Goal: Task Accomplishment & Management: Manage account settings

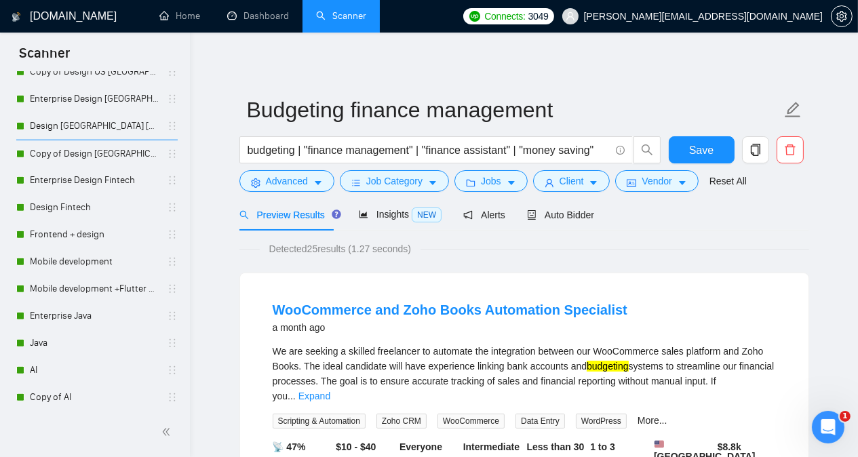
scroll to position [1200, 0]
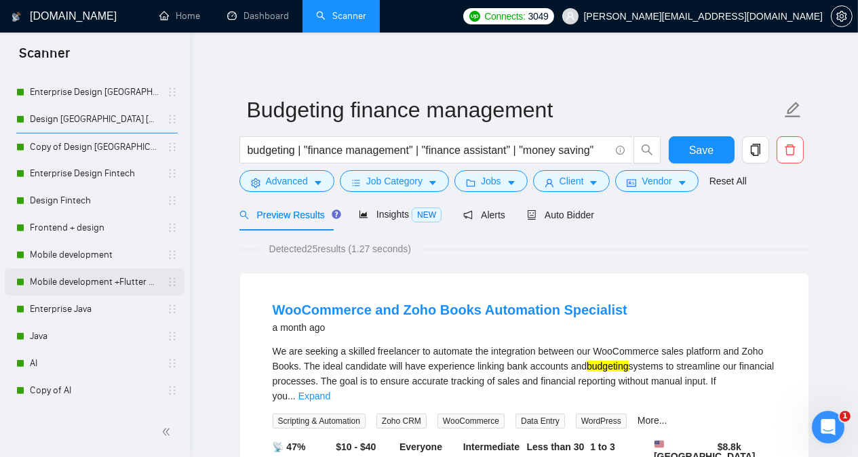
click at [110, 283] on link "Mobile development +Flutter React Native" at bounding box center [94, 282] width 129 height 27
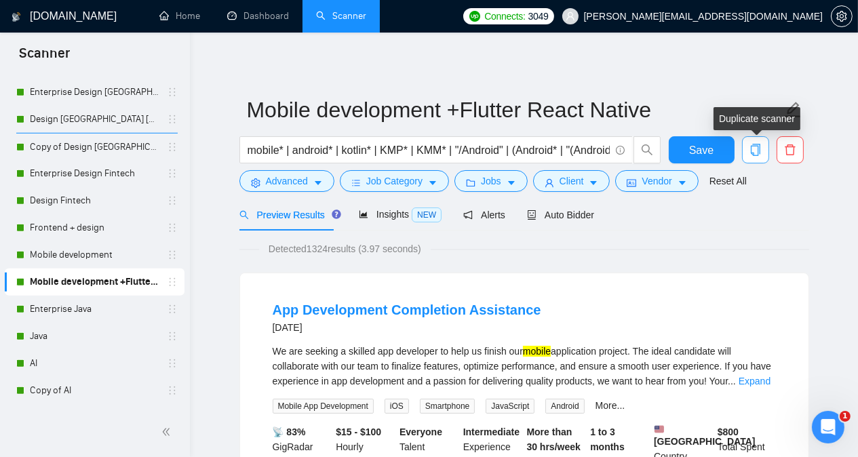
click at [757, 153] on icon "copy" at bounding box center [756, 150] width 12 height 12
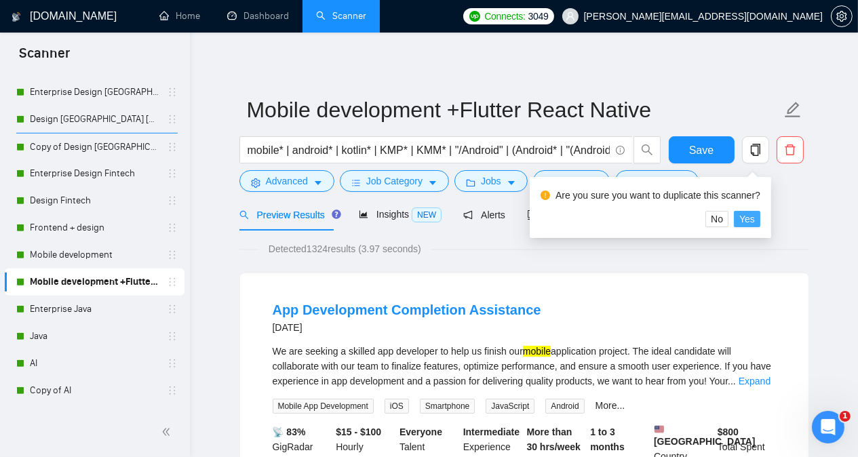
click at [752, 224] on span "Yes" at bounding box center [748, 219] width 16 height 15
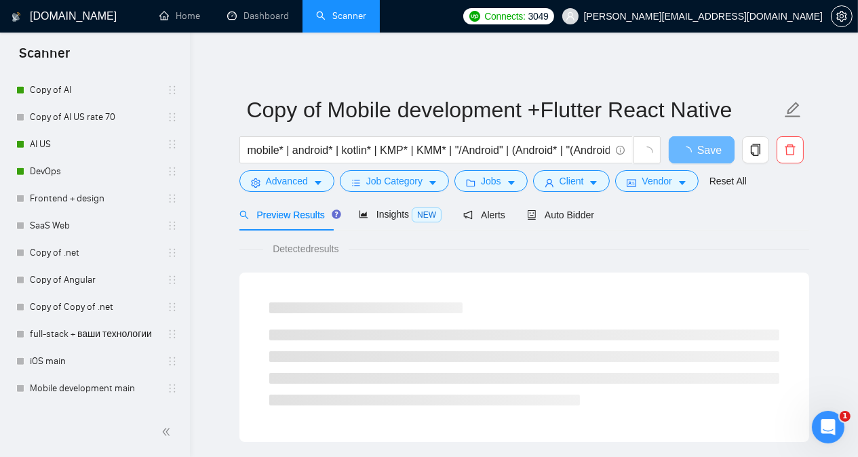
scroll to position [1549, 0]
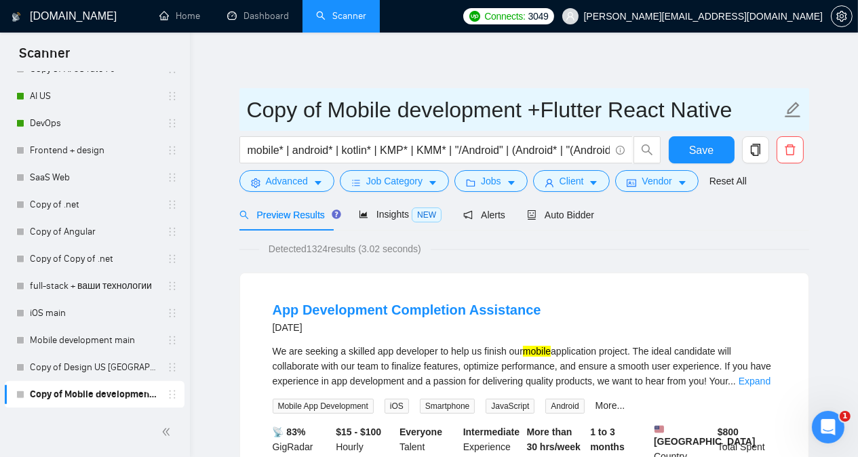
click at [247, 115] on input "Copy of Mobile development +Flutter React Native" at bounding box center [514, 110] width 535 height 34
click at [254, 99] on input "Copy of Mobile development +Flutter React Native" at bounding box center [514, 110] width 535 height 34
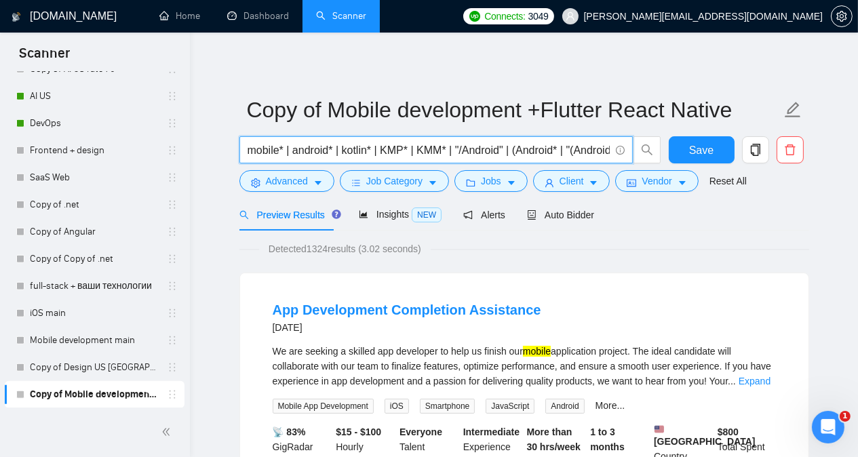
drag, startPoint x: 250, startPoint y: 153, endPoint x: 498, endPoint y: 157, distance: 248.4
click at [498, 157] on input "mobile* | android* | kotlin* | KMP* | KMM* | "/Android" | (Android* | "(Android…" at bounding box center [429, 150] width 362 height 17
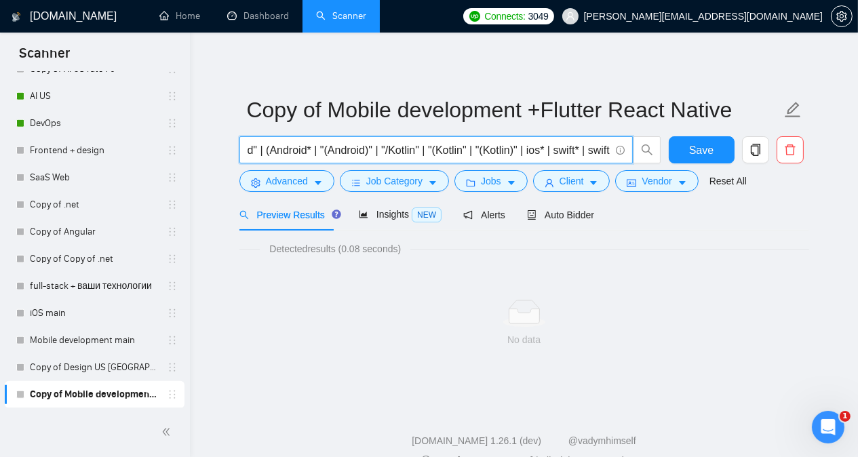
drag, startPoint x: 248, startPoint y: 149, endPoint x: 590, endPoint y: 150, distance: 342.0
click at [590, 150] on input "d" | (Android* | "(Android)" | "/Kotlin" | "(Kotlin" | "(Kotlin)" | ios* | swif…" at bounding box center [429, 150] width 362 height 17
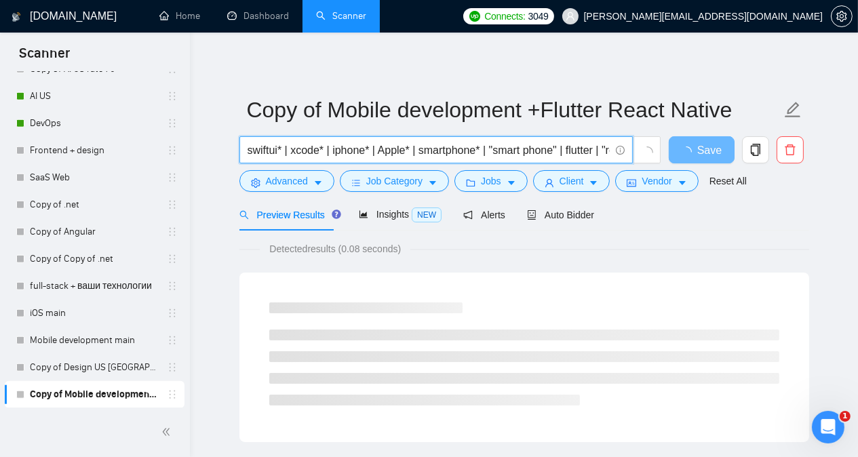
drag, startPoint x: 247, startPoint y: 151, endPoint x: 563, endPoint y: 151, distance: 316.2
click at [563, 151] on input "swiftui* | xcode* | iphone* | Apple* | smartphone* | "smart phone" | flutter | …" at bounding box center [429, 150] width 362 height 17
click at [535, 150] on input "flutter | "react native" | reactnative | "(flutter/react native)"" at bounding box center [429, 150] width 362 height 17
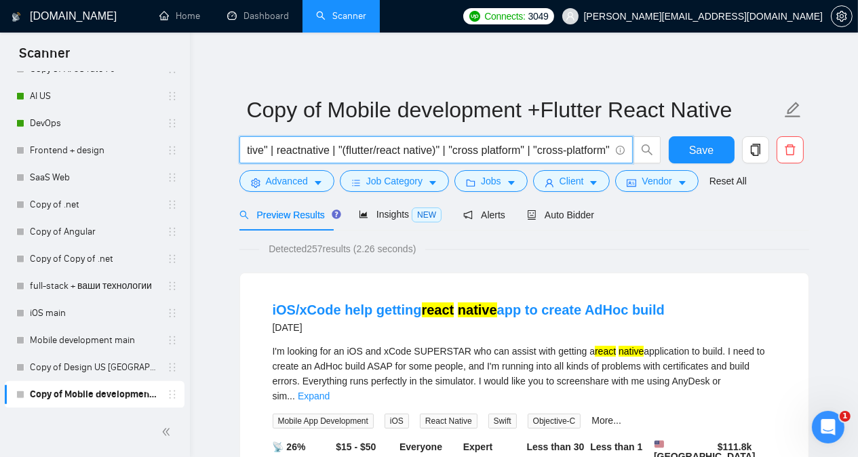
type input "flutter | "react native" | reactnative | "(flutter/react native)" | "cross plat…"
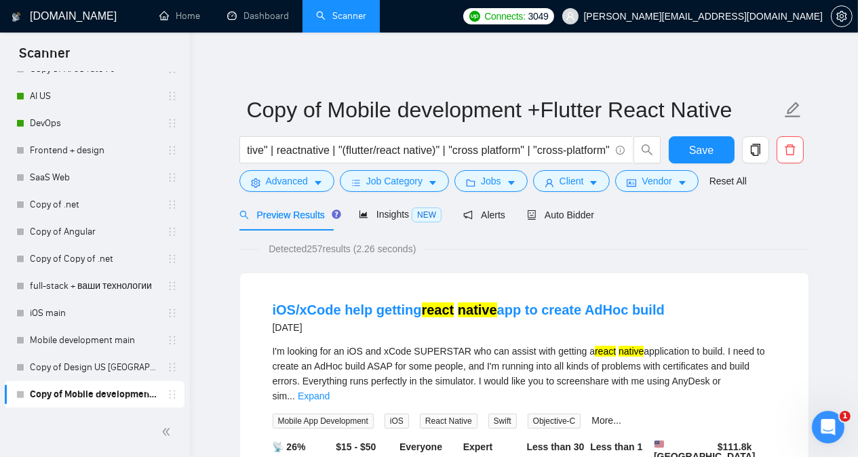
scroll to position [0, 0]
click at [589, 183] on icon "caret-down" at bounding box center [593, 182] width 9 height 9
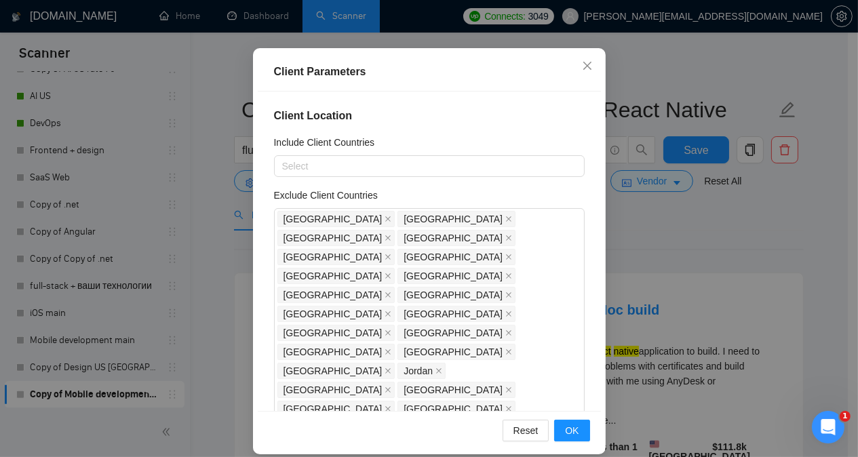
scroll to position [98, 0]
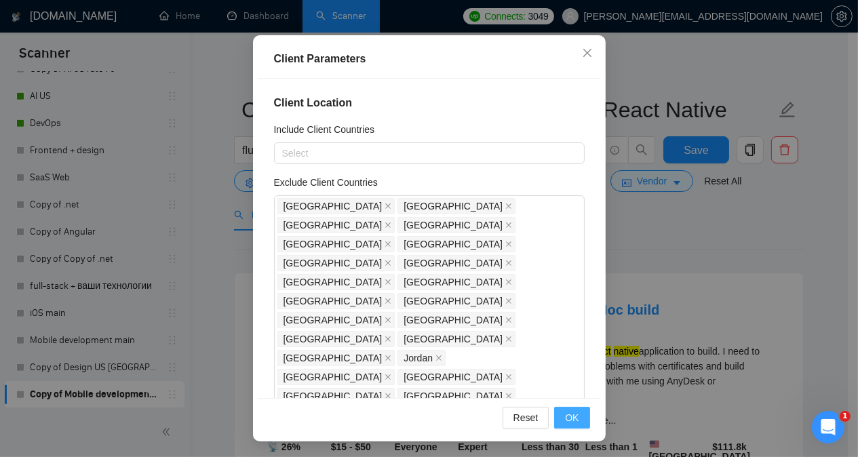
click at [568, 421] on span "OK" at bounding box center [572, 417] width 14 height 15
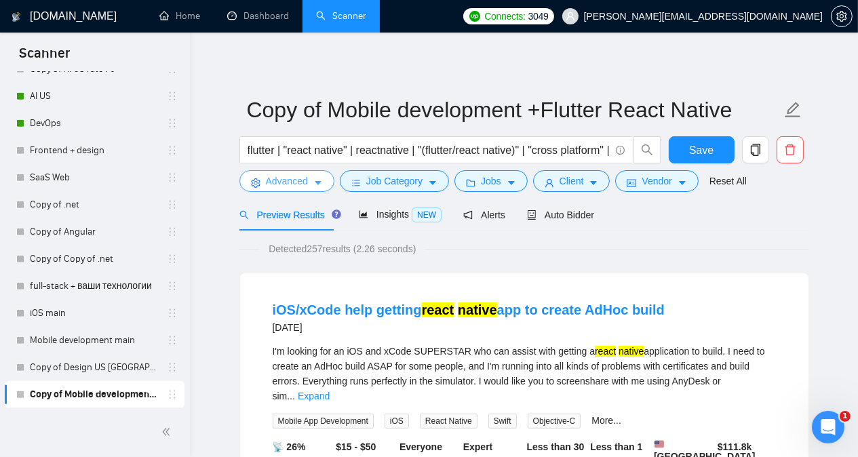
click at [306, 180] on span "Advanced" at bounding box center [287, 181] width 42 height 15
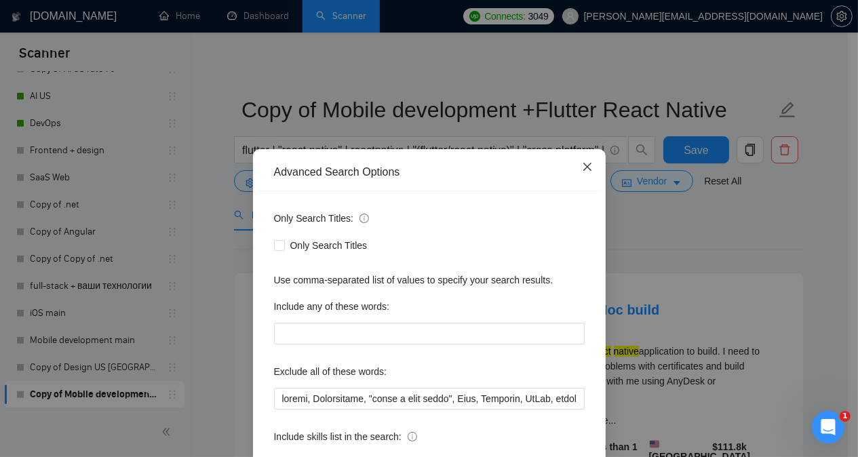
click at [582, 170] on icon "close" at bounding box center [587, 166] width 11 height 11
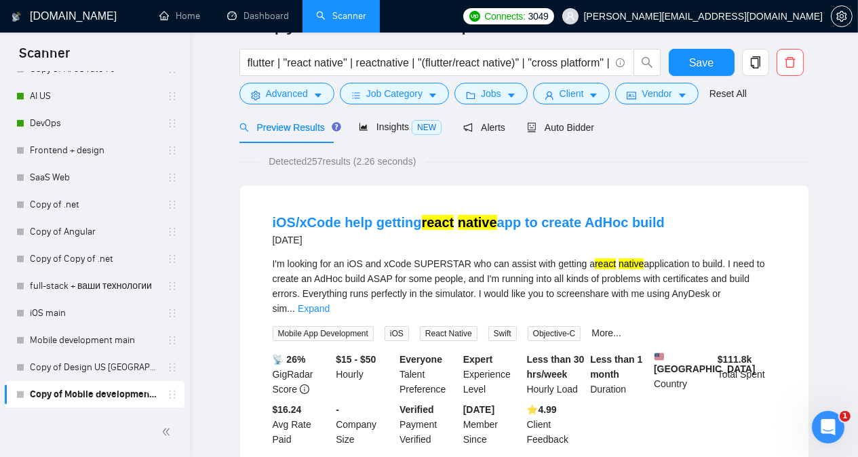
scroll to position [0, 0]
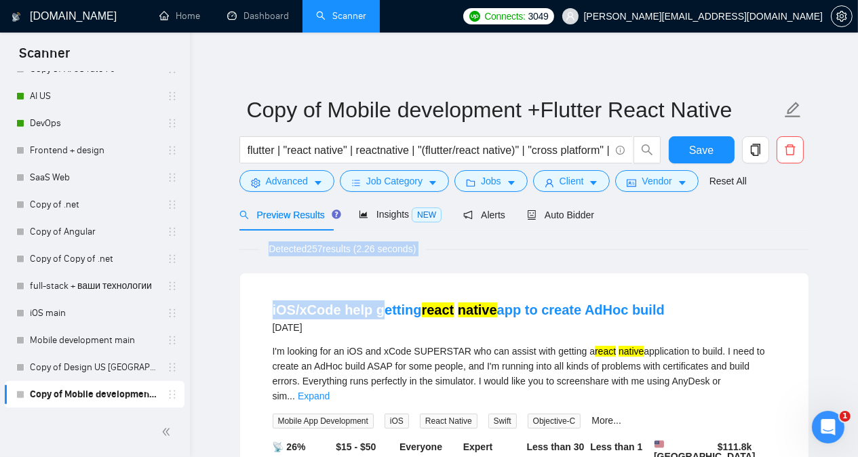
drag, startPoint x: 263, startPoint y: 252, endPoint x: 381, endPoint y: 258, distance: 117.5
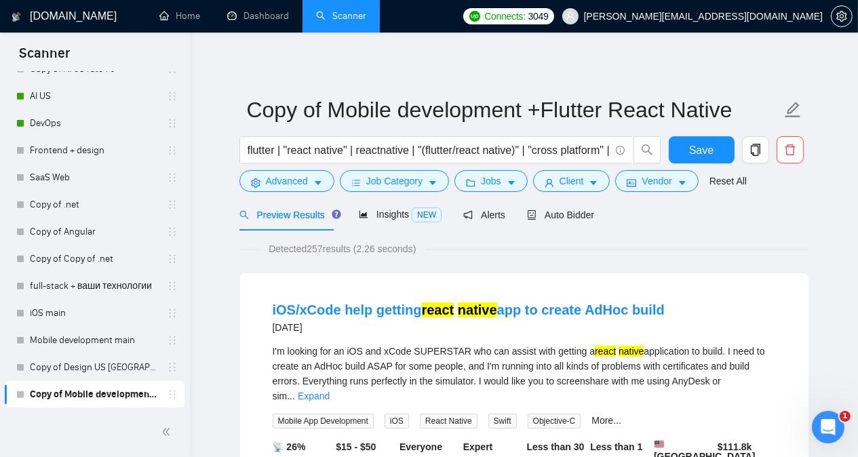
click at [383, 214] on span "Insights NEW" at bounding box center [400, 214] width 83 height 11
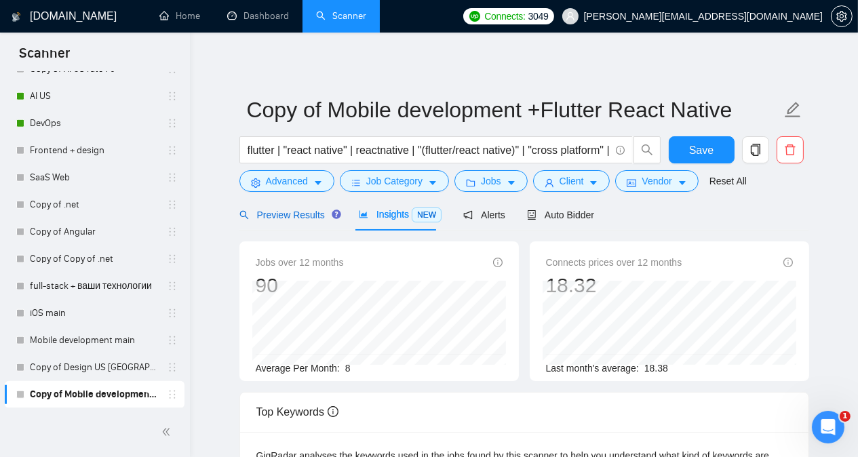
click at [286, 213] on span "Preview Results" at bounding box center [289, 215] width 98 height 11
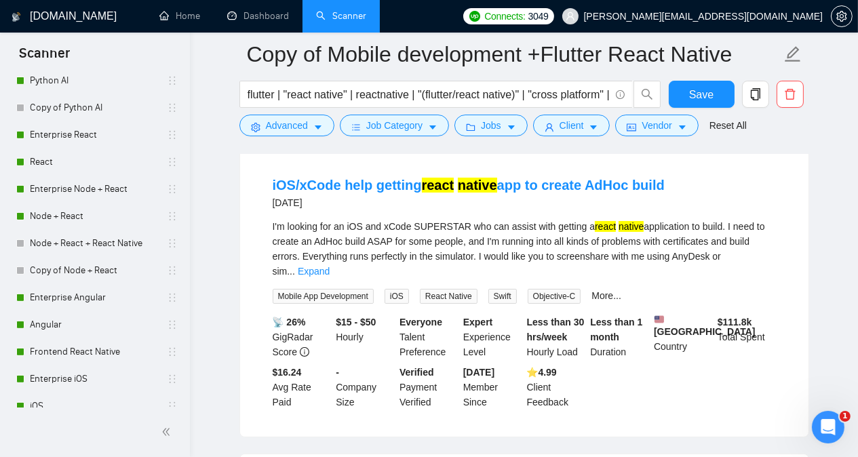
scroll to position [693, 0]
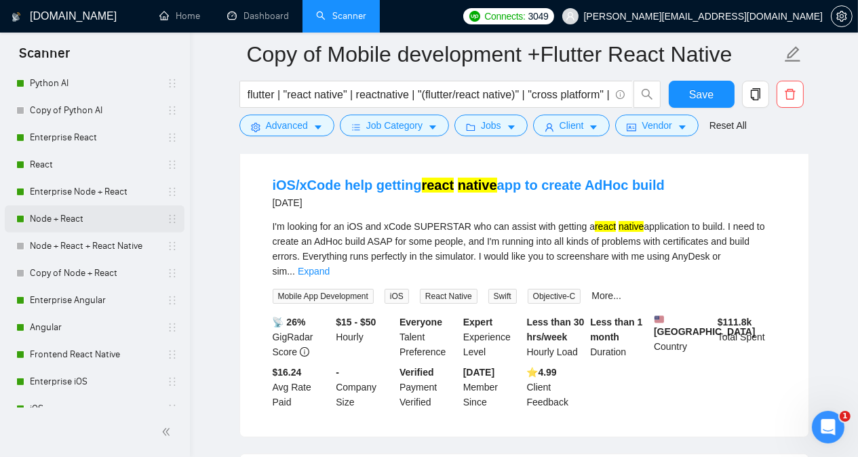
click at [104, 215] on link "Node + React" at bounding box center [94, 219] width 129 height 27
click at [676, 92] on button "Save" at bounding box center [702, 94] width 66 height 27
click at [94, 215] on link "Node + React" at bounding box center [94, 219] width 129 height 27
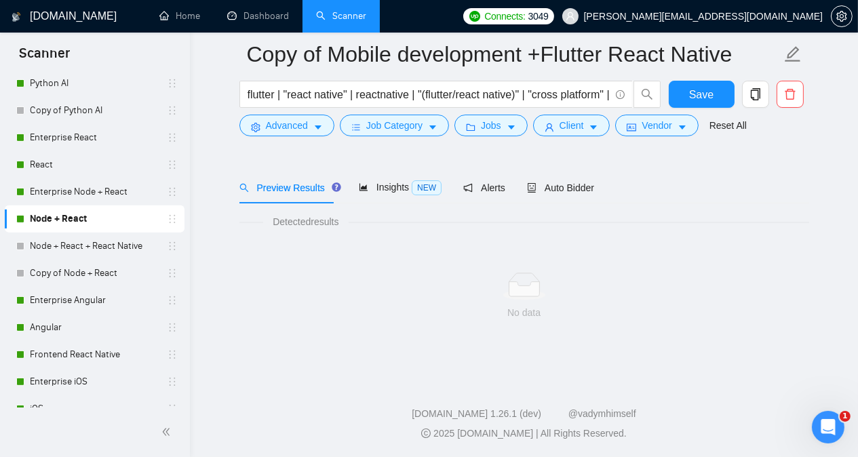
scroll to position [37, 0]
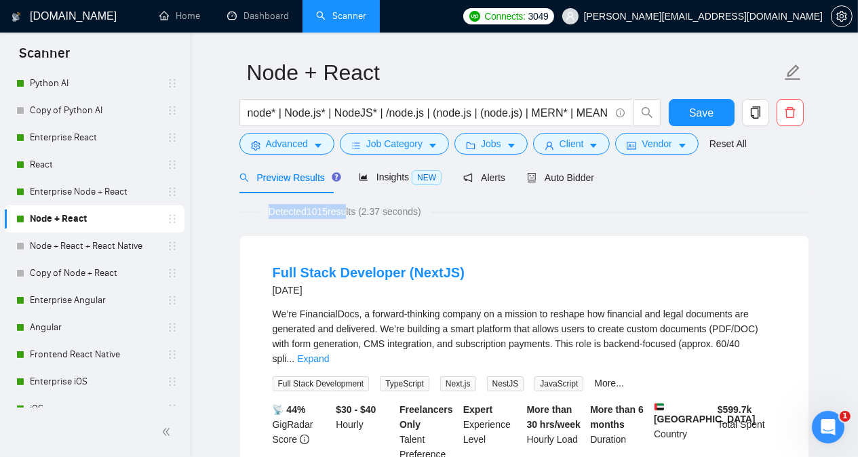
drag, startPoint x: 261, startPoint y: 210, endPoint x: 346, endPoint y: 210, distance: 85.5
click at [346, 210] on span "Detected 1015 results (2.37 seconds)" at bounding box center [345, 211] width 172 height 15
click at [248, 208] on div "Detected 1015 results (2.37 seconds)" at bounding box center [525, 211] width 570 height 15
click at [387, 180] on span "Insights NEW" at bounding box center [400, 177] width 83 height 11
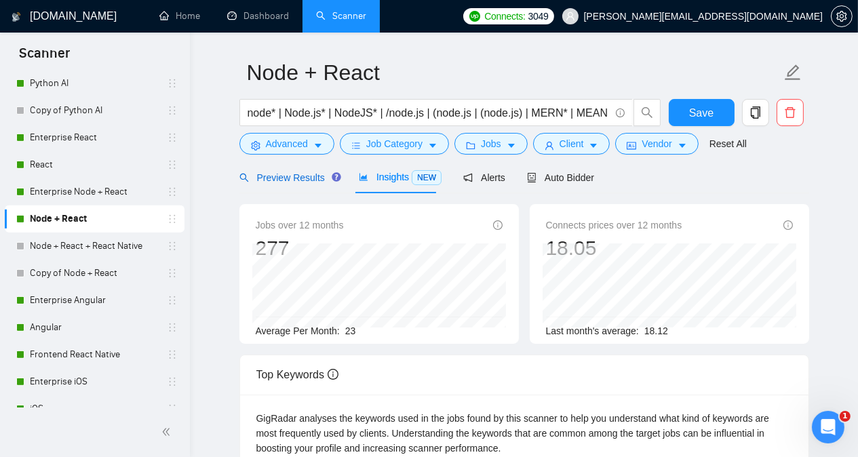
click at [296, 178] on span "Preview Results" at bounding box center [289, 177] width 98 height 11
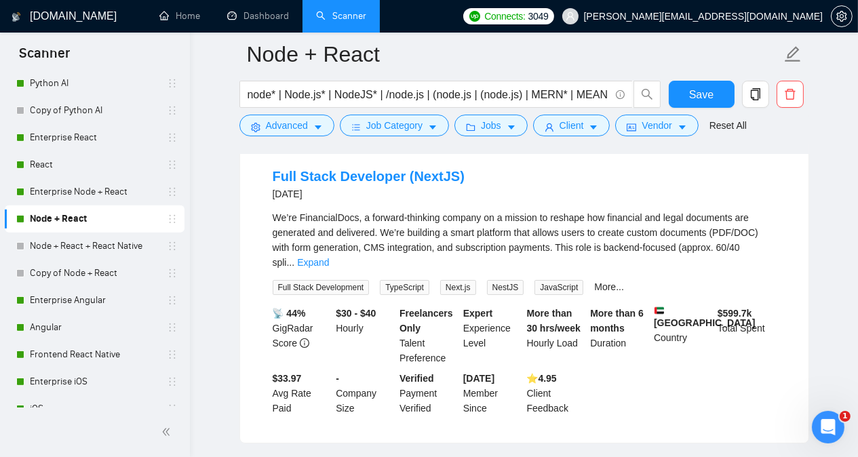
scroll to position [146, 0]
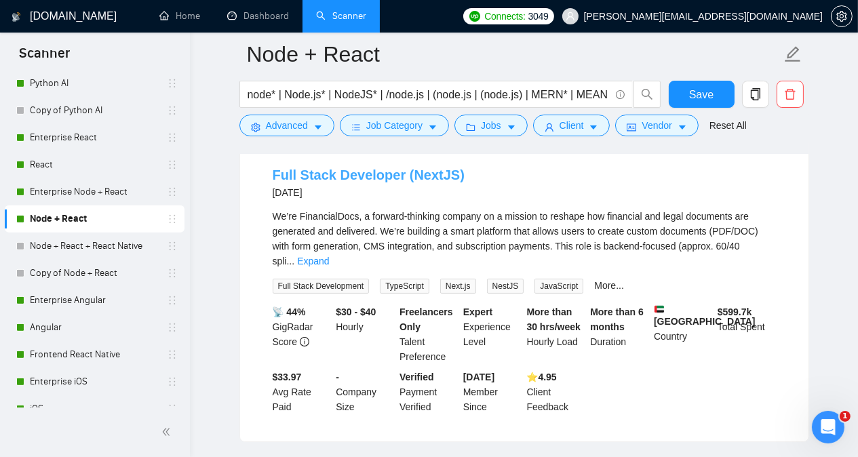
click at [391, 176] on link "Full Stack Developer (NextJS)" at bounding box center [369, 175] width 192 height 15
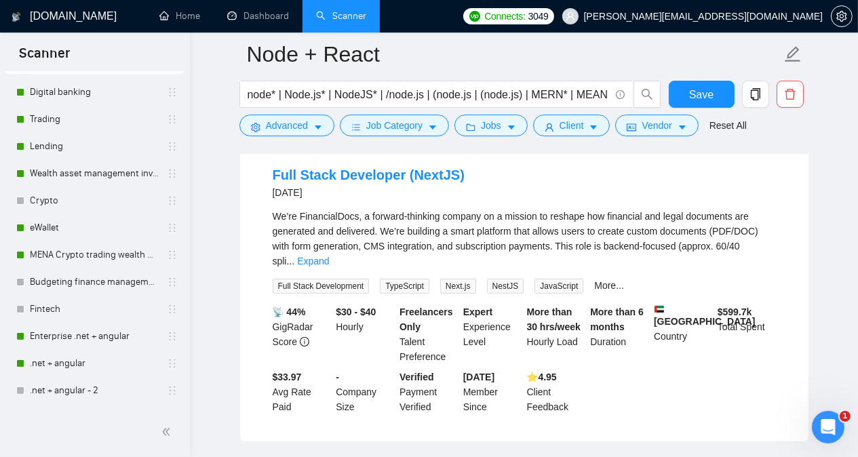
scroll to position [54, 0]
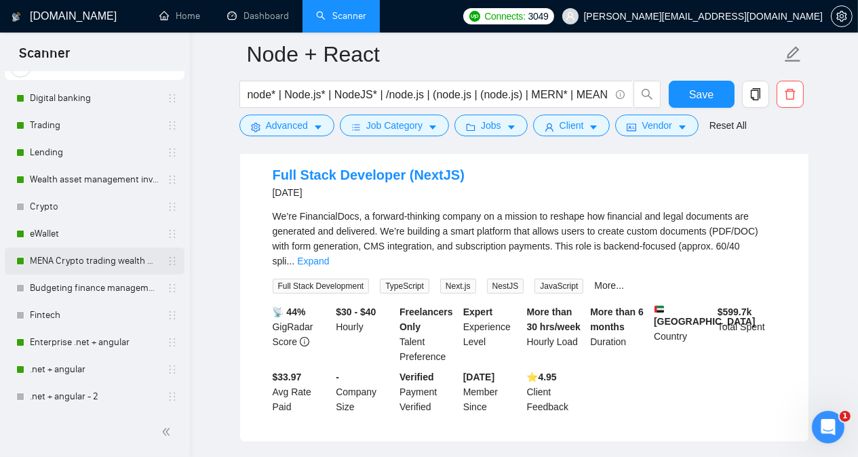
click at [72, 261] on link "MENA Crypto trading wealth manag" at bounding box center [94, 261] width 129 height 27
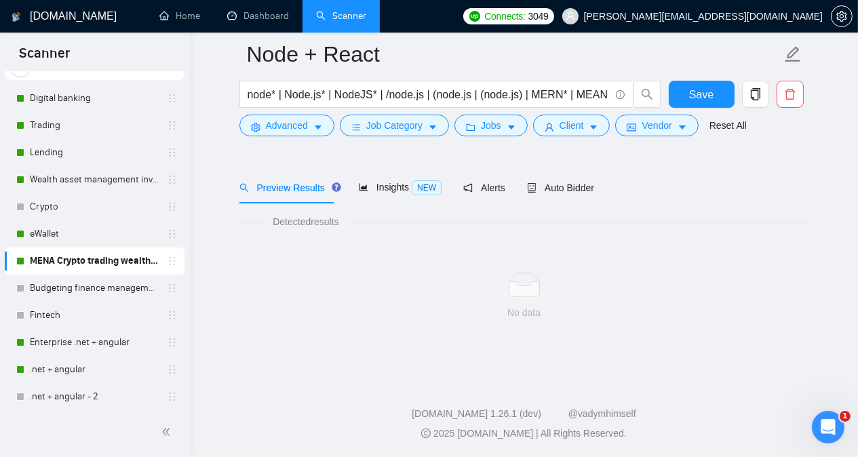
scroll to position [37, 0]
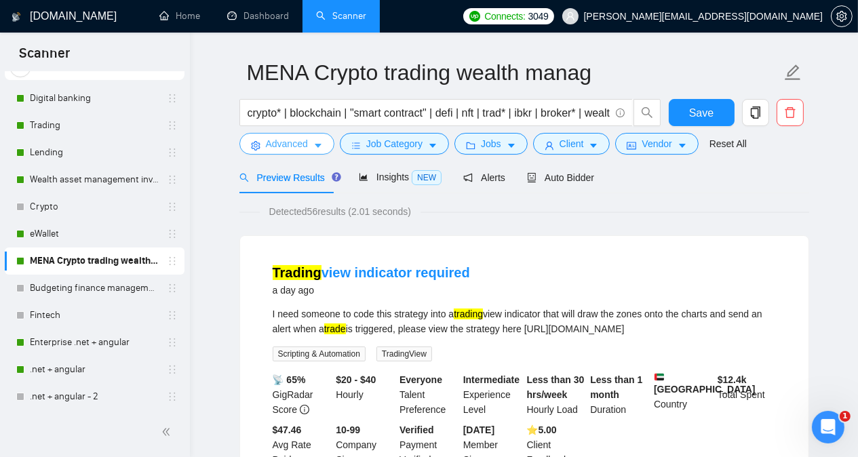
click at [284, 151] on button "Advanced" at bounding box center [287, 144] width 95 height 22
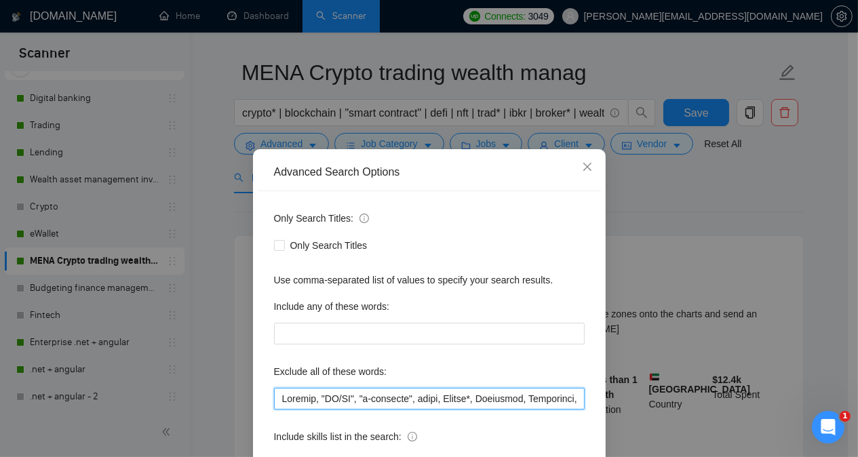
click at [278, 400] on input "text" at bounding box center [429, 399] width 311 height 22
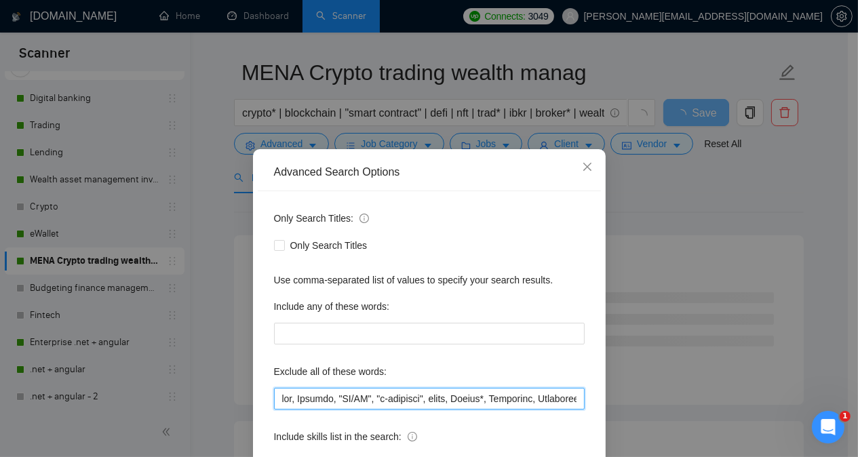
type input "bot, Webflow, "UI/UX", "e-commerce", issue, Bitrix*, Logistics, Salesforce, gam…"
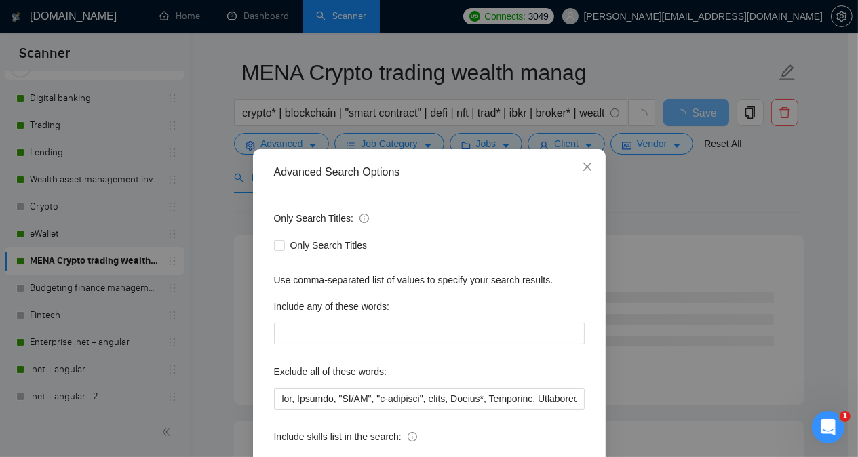
scroll to position [107, 0]
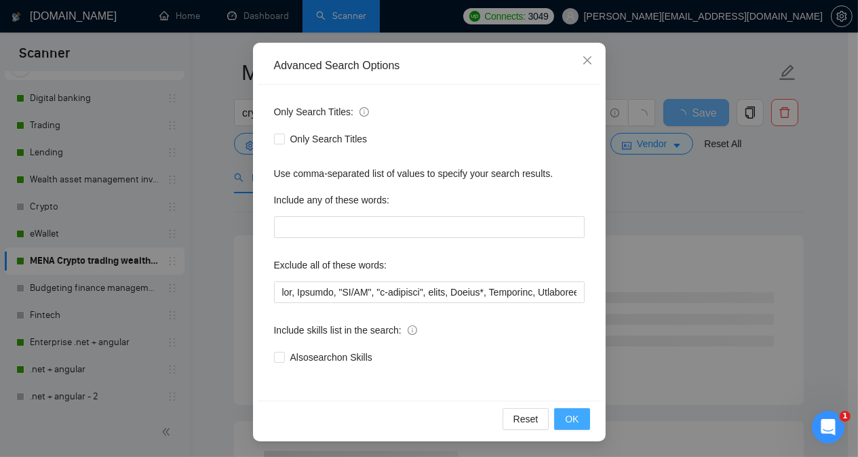
click at [565, 425] on span "OK" at bounding box center [572, 419] width 14 height 15
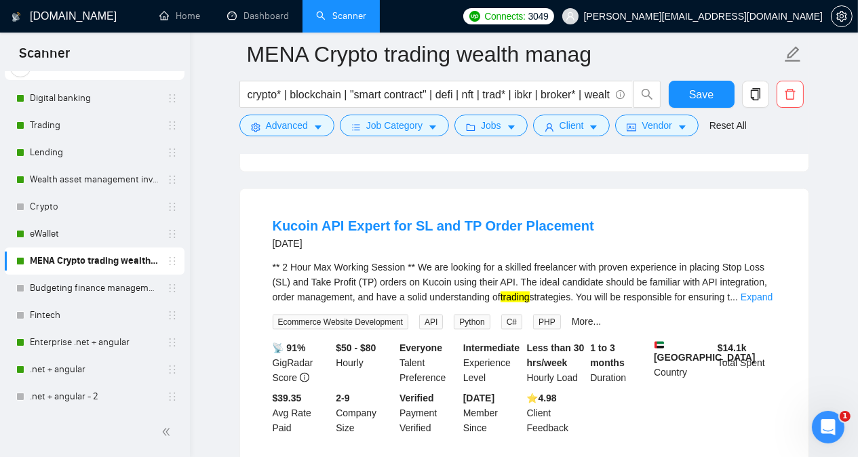
scroll to position [2208, 0]
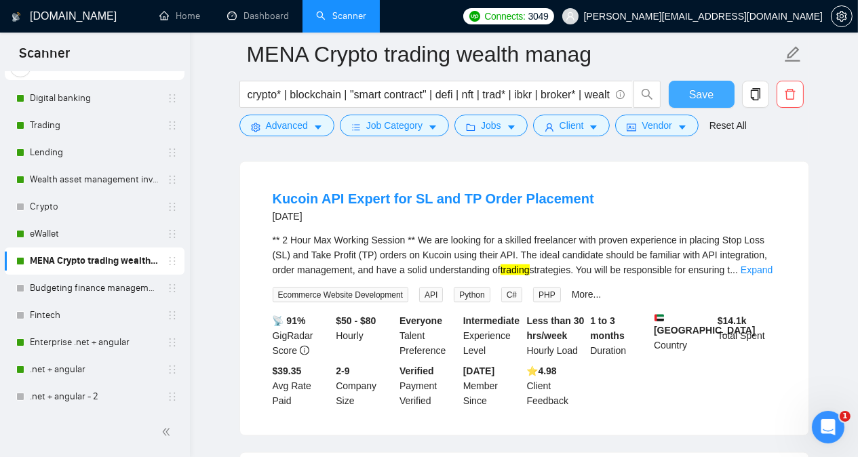
click at [676, 98] on button "Save" at bounding box center [702, 94] width 66 height 27
click at [101, 97] on link "Digital banking" at bounding box center [94, 98] width 129 height 27
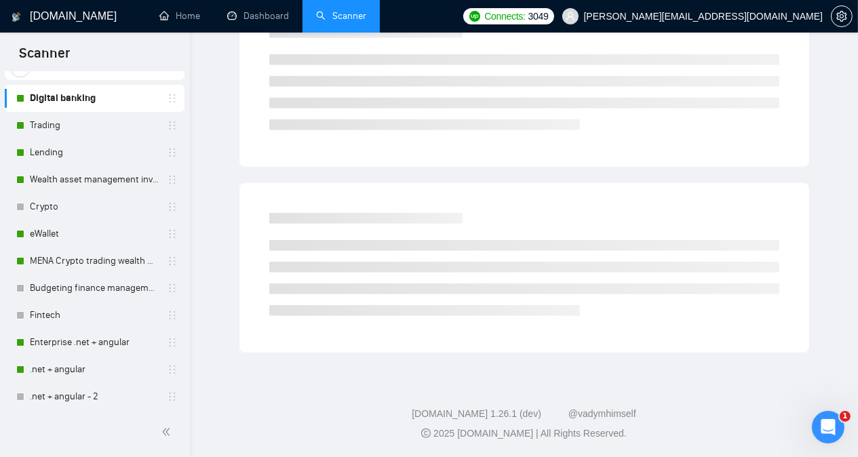
scroll to position [37, 0]
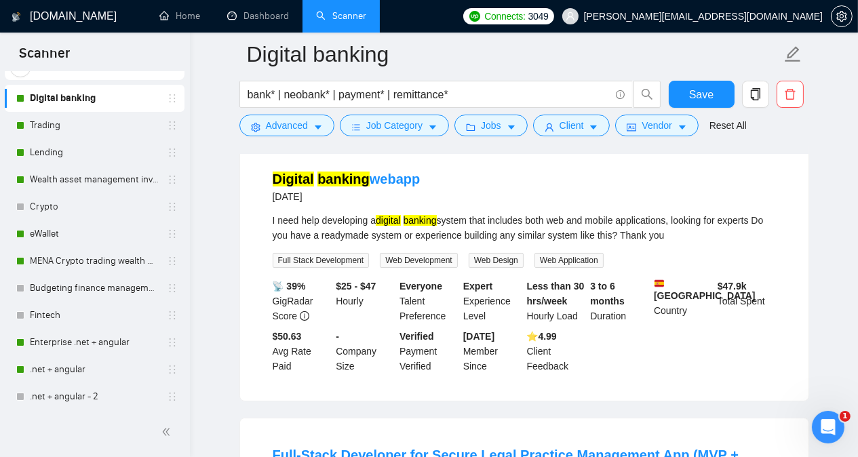
scroll to position [119, 0]
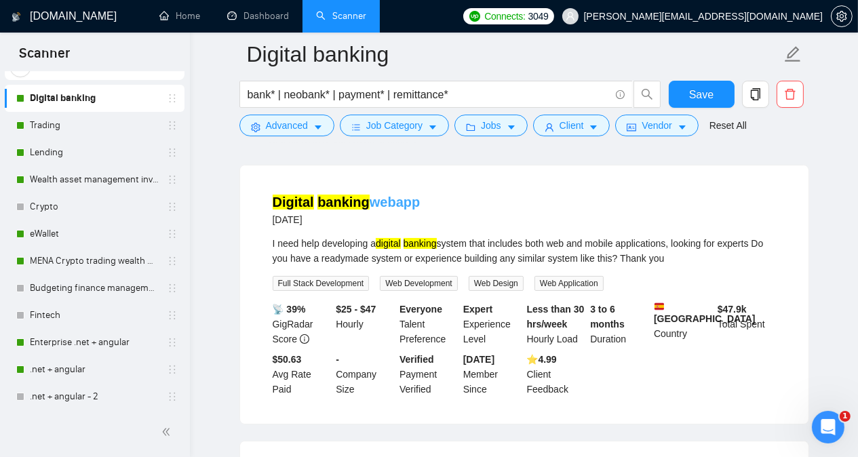
click at [353, 203] on mark "banking" at bounding box center [344, 202] width 52 height 15
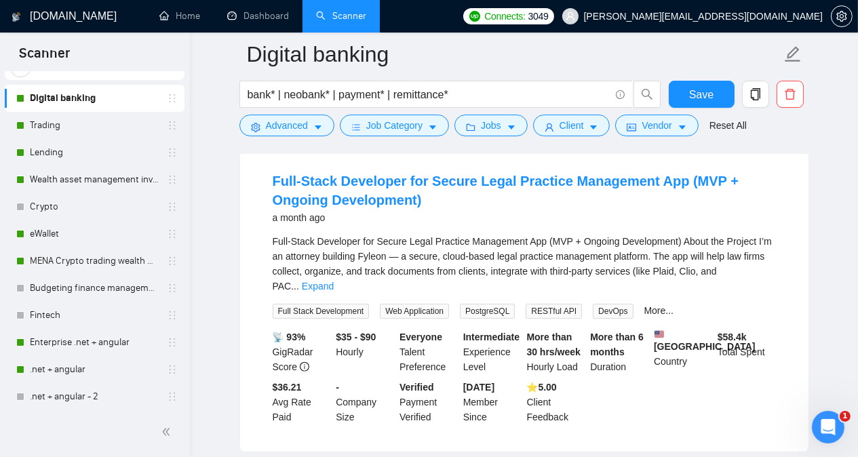
scroll to position [417, 0]
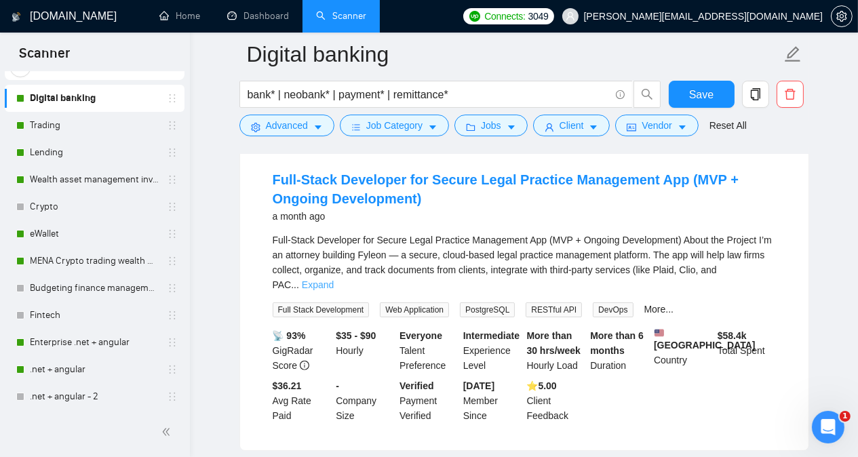
click at [334, 280] on link "Expand" at bounding box center [318, 285] width 32 height 11
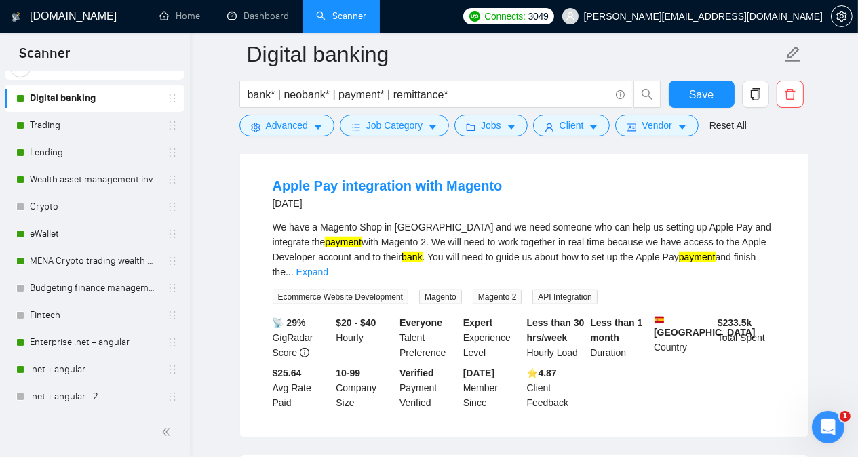
scroll to position [1313, 0]
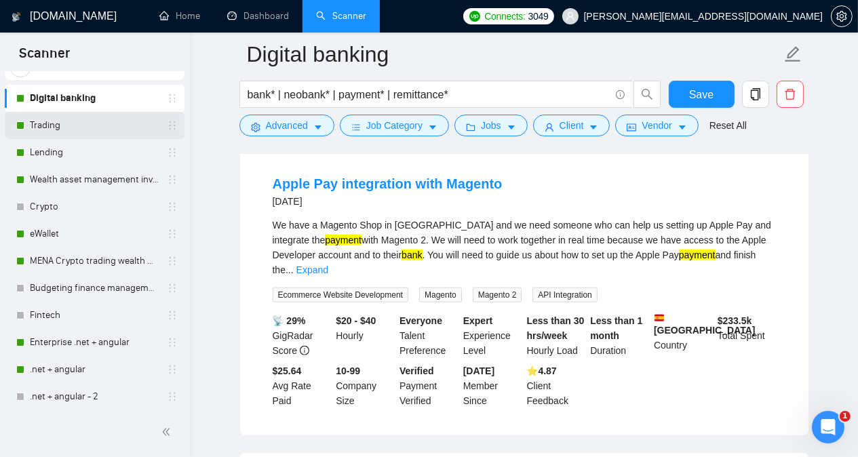
click at [69, 134] on link "Trading" at bounding box center [94, 125] width 129 height 27
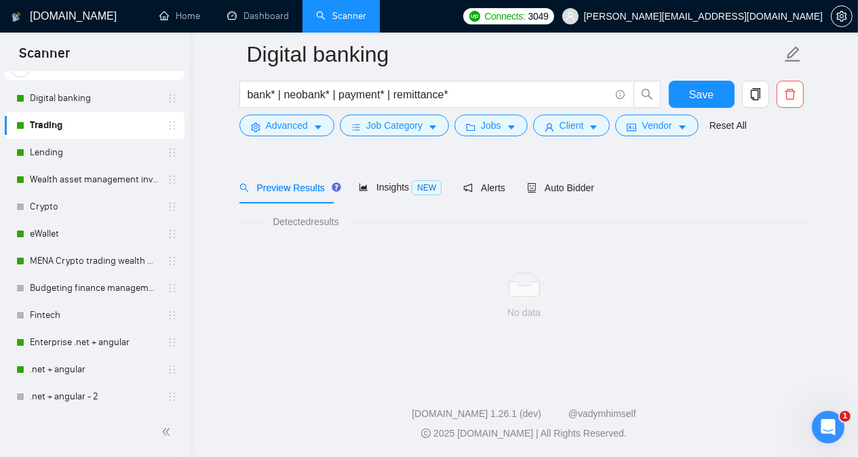
scroll to position [37, 0]
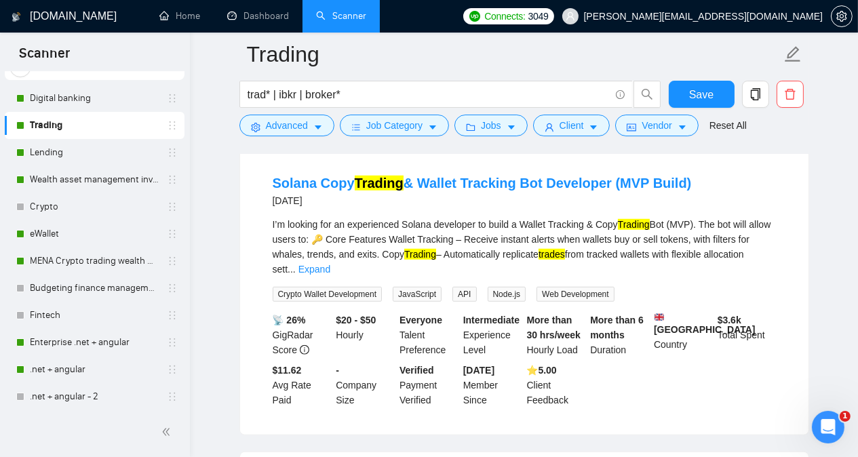
scroll to position [1259, 0]
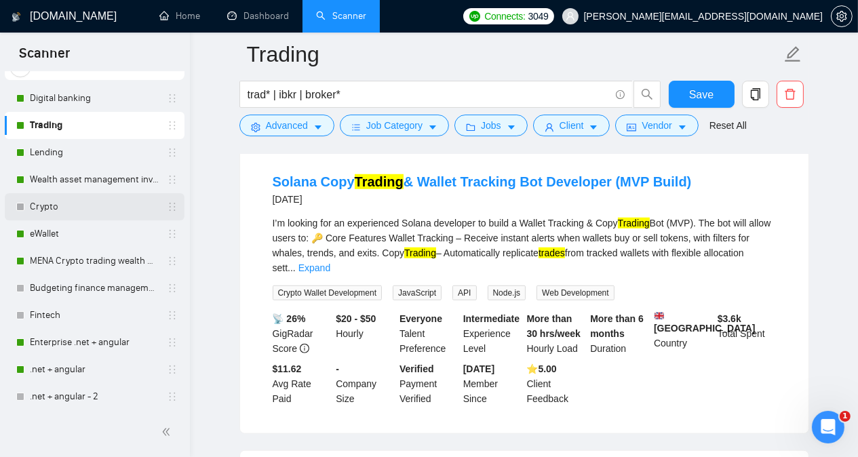
click at [86, 202] on link "Crypto" at bounding box center [94, 206] width 129 height 27
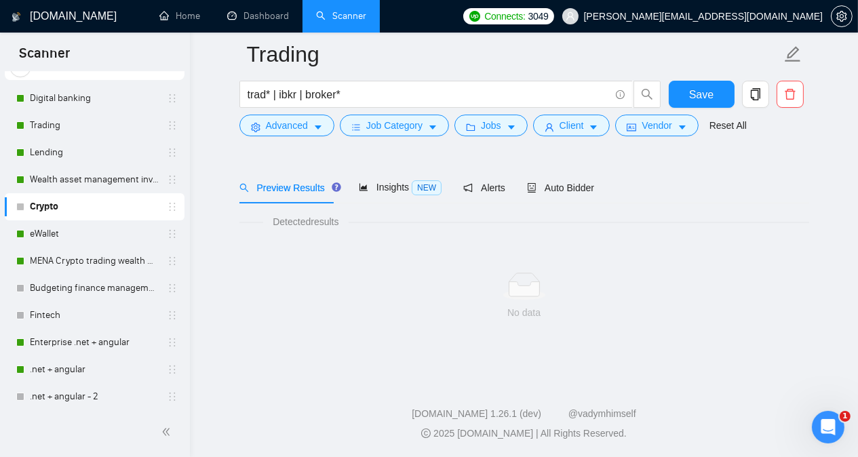
scroll to position [37, 0]
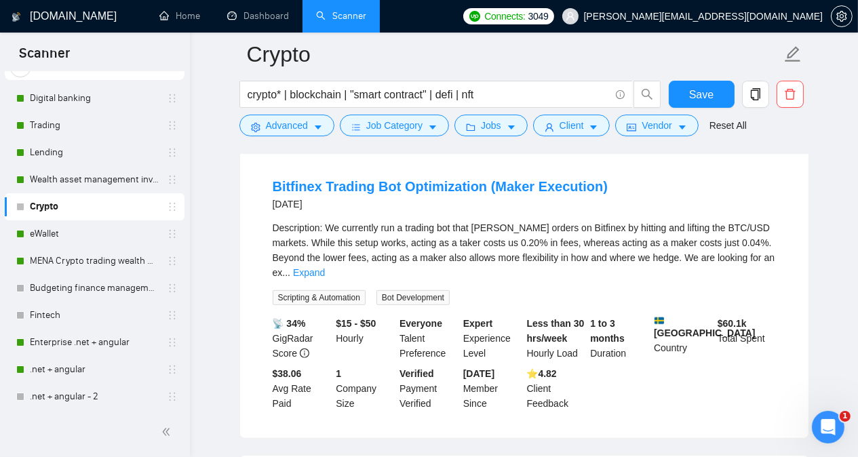
scroll to position [689, 0]
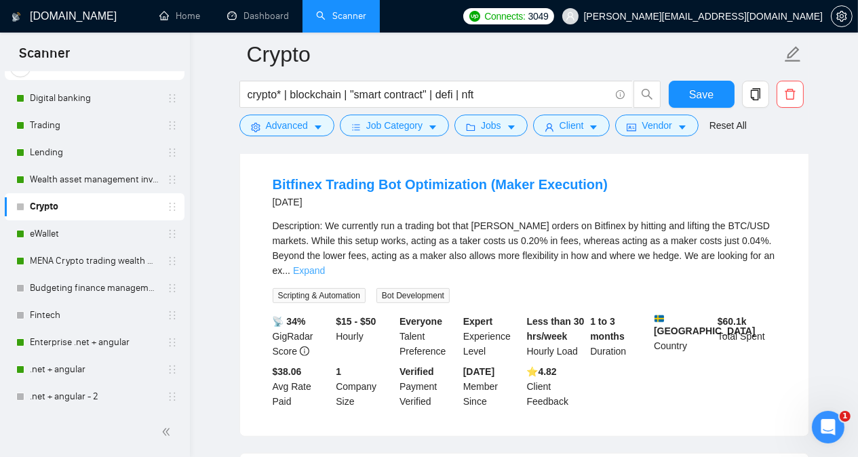
click at [325, 265] on link "Expand" at bounding box center [309, 270] width 32 height 11
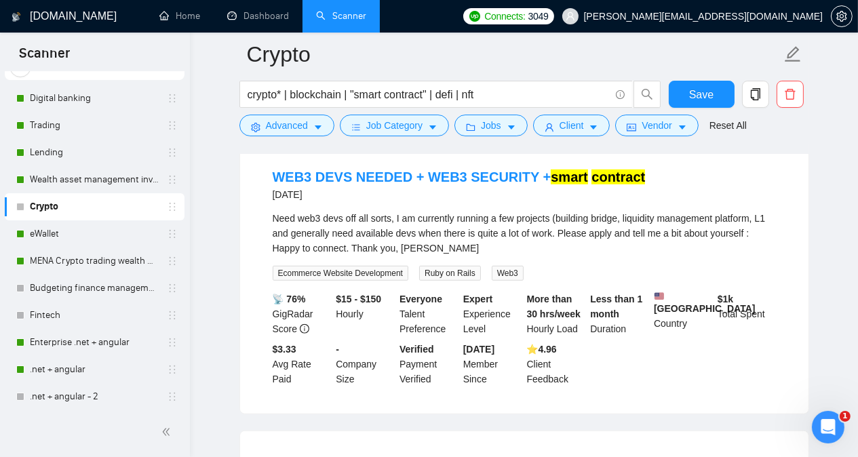
scroll to position [1150, 0]
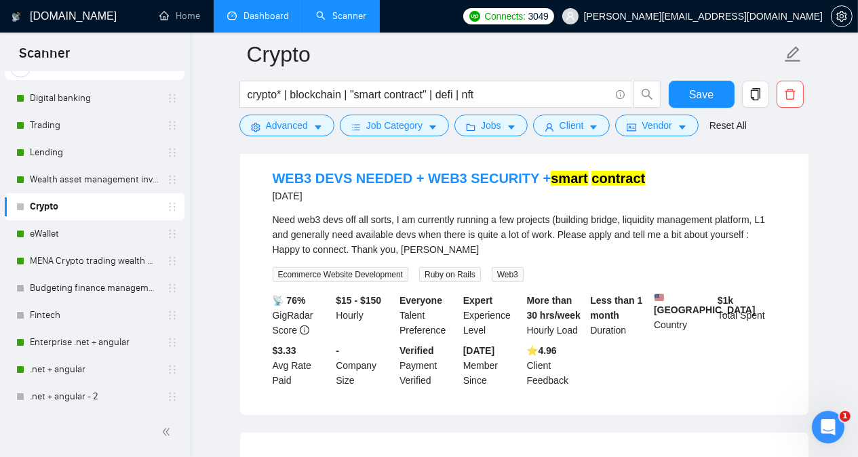
click at [269, 16] on link "Dashboard" at bounding box center [258, 16] width 62 height 12
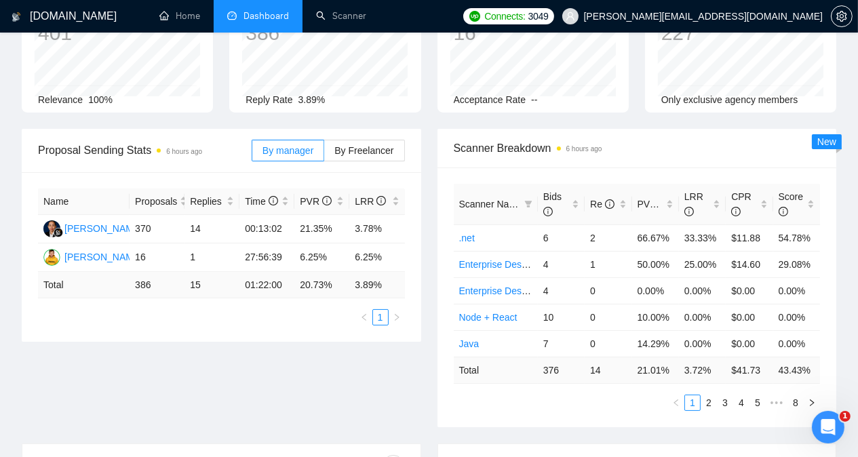
scroll to position [133, 0]
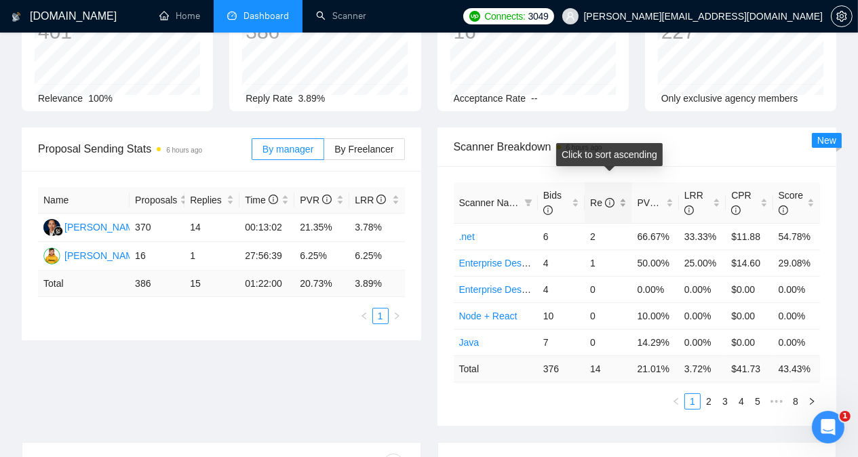
click at [622, 195] on div "Re" at bounding box center [608, 202] width 36 height 15
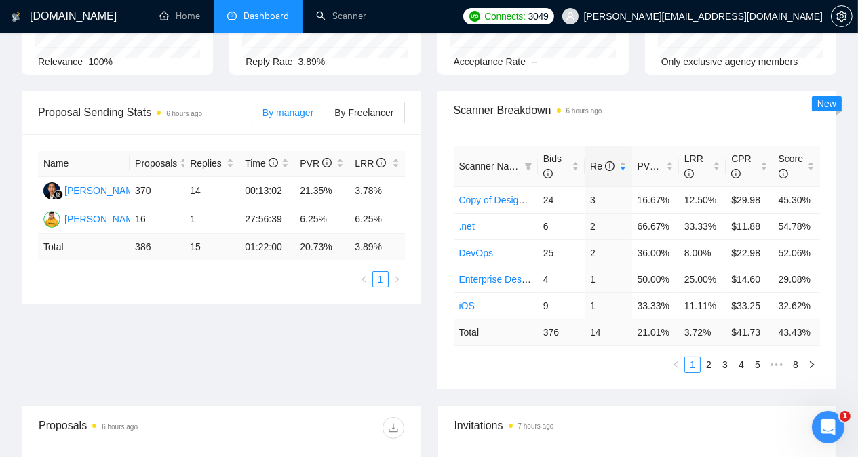
scroll to position [176, 0]
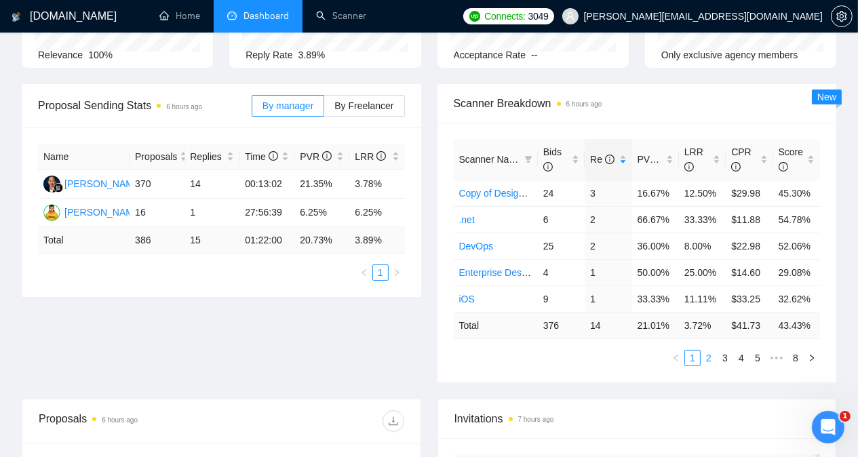
click at [708, 351] on link "2" at bounding box center [709, 358] width 15 height 15
click at [725, 351] on link "3" at bounding box center [725, 358] width 15 height 15
click at [695, 351] on link "1" at bounding box center [692, 358] width 15 height 15
click at [741, 351] on link "4" at bounding box center [741, 358] width 15 height 15
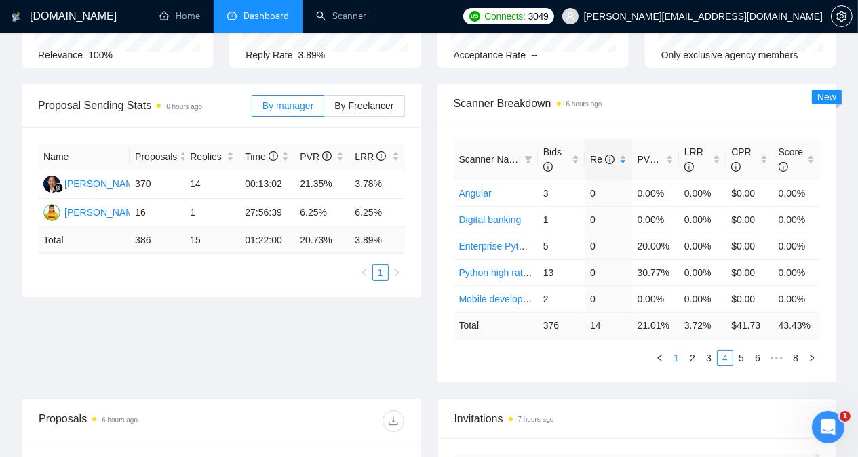
click at [674, 351] on link "1" at bounding box center [676, 358] width 15 height 15
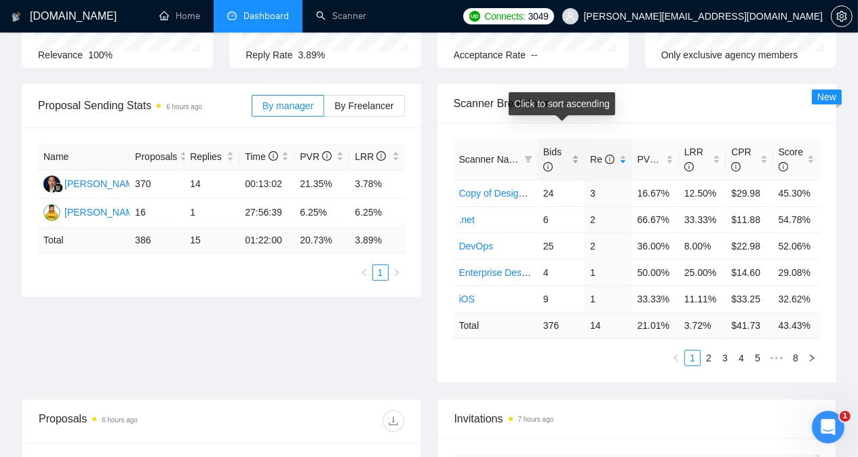
click at [575, 145] on div "Bids" at bounding box center [561, 160] width 36 height 30
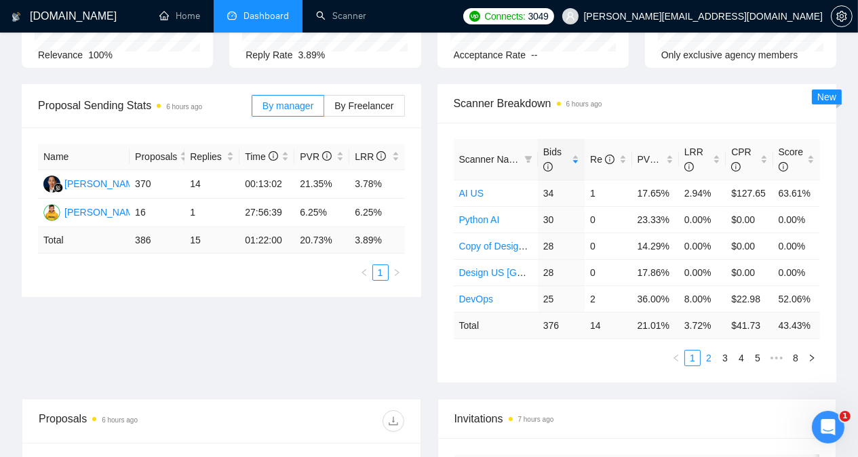
click at [710, 351] on link "2" at bounding box center [709, 358] width 15 height 15
click at [724, 351] on link "3" at bounding box center [725, 358] width 15 height 15
click at [739, 351] on link "4" at bounding box center [741, 358] width 15 height 15
click at [372, 100] on span "By Freelancer" at bounding box center [363, 105] width 59 height 11
click at [324, 109] on input "By Freelancer" at bounding box center [324, 109] width 0 height 0
